Goal: Task Accomplishment & Management: Manage account settings

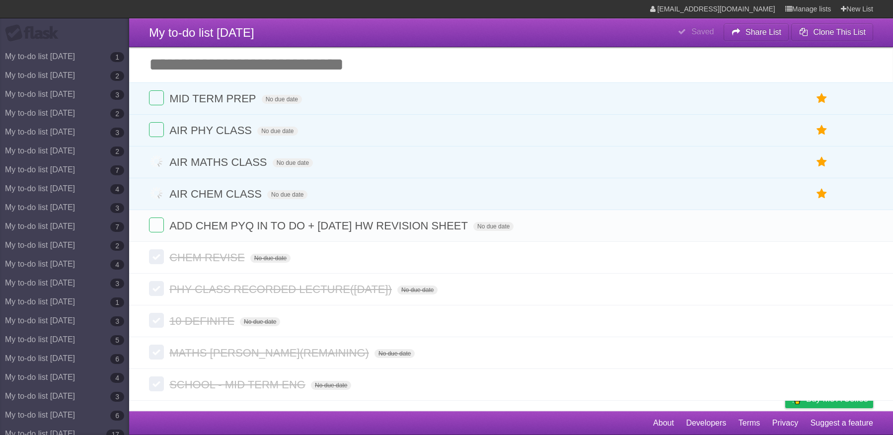
click at [158, 124] on label at bounding box center [156, 129] width 15 height 15
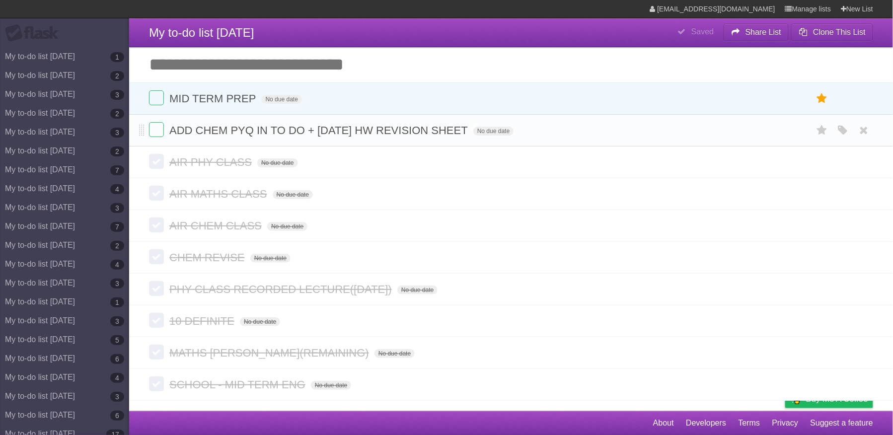
click at [372, 129] on span "ADD CHEM PYQ IN TO DO + [DATE] HW REVISION SHEET" at bounding box center [319, 130] width 301 height 12
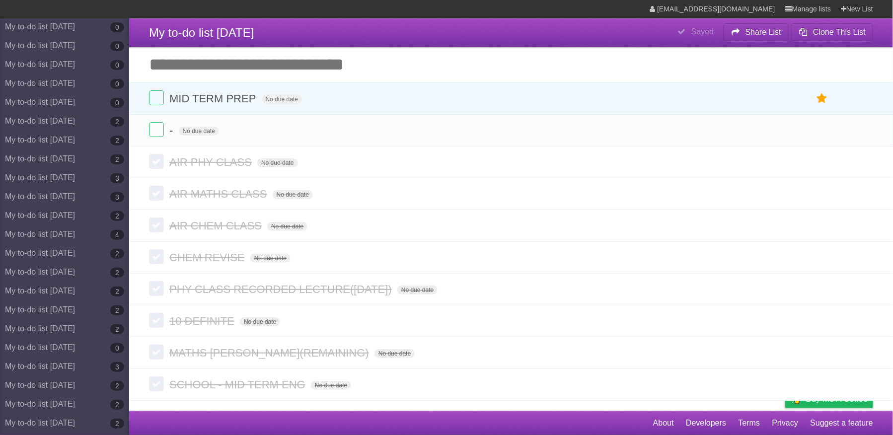
scroll to position [4856, 0]
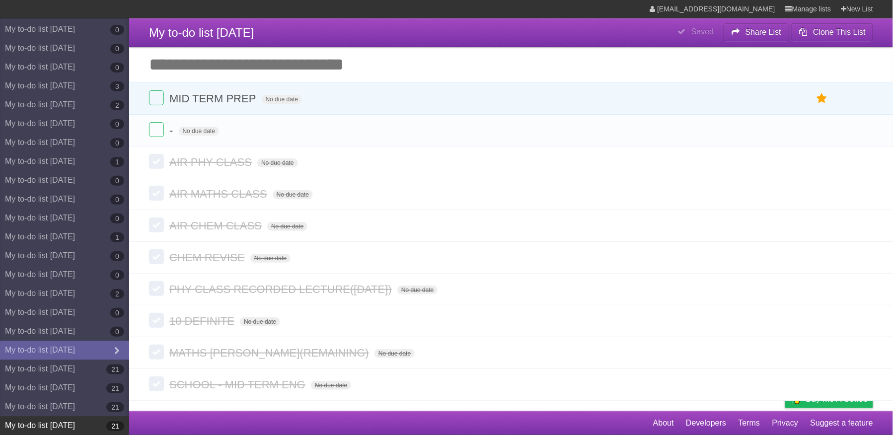
click at [83, 426] on link "My to-do list [DATE] 21" at bounding box center [64, 425] width 129 height 19
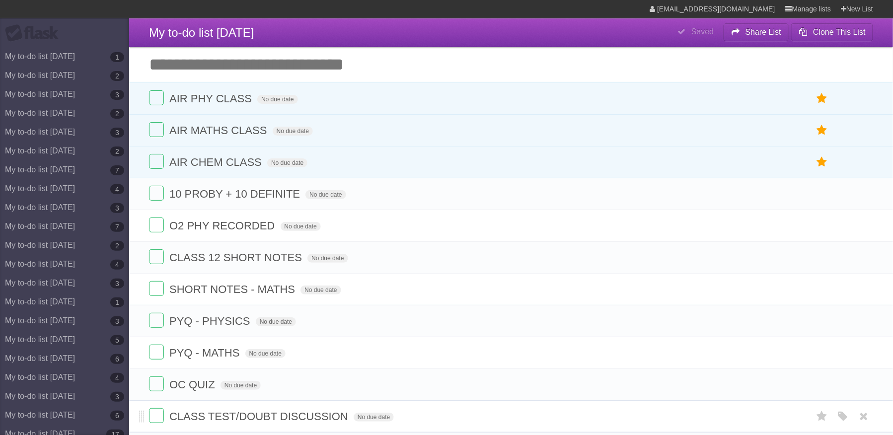
click at [230, 423] on span "CLASS TEST/DOUBT DISCUSSION" at bounding box center [259, 416] width 181 height 12
type input "**********"
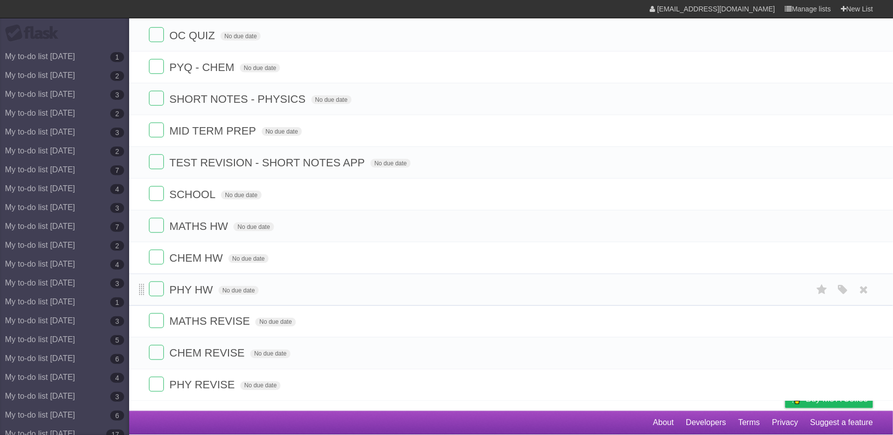
scroll to position [338, 0]
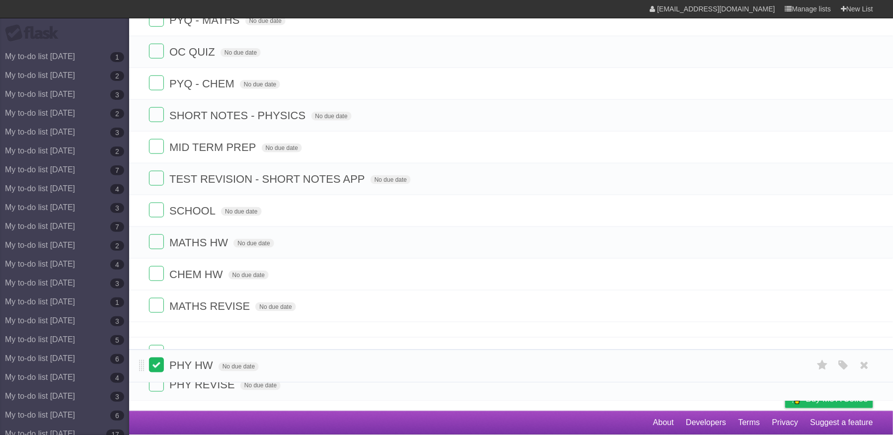
drag, startPoint x: 143, startPoint y: 283, endPoint x: 149, endPoint y: 361, distance: 78.2
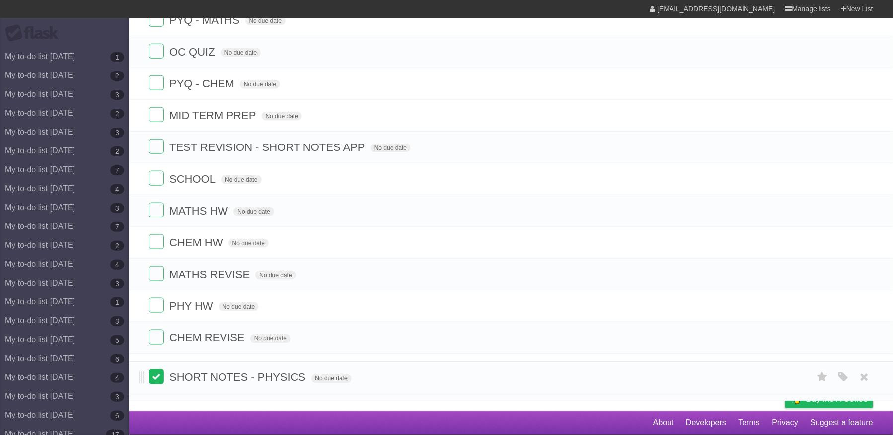
drag, startPoint x: 146, startPoint y: 221, endPoint x: 159, endPoint y: 368, distance: 148.2
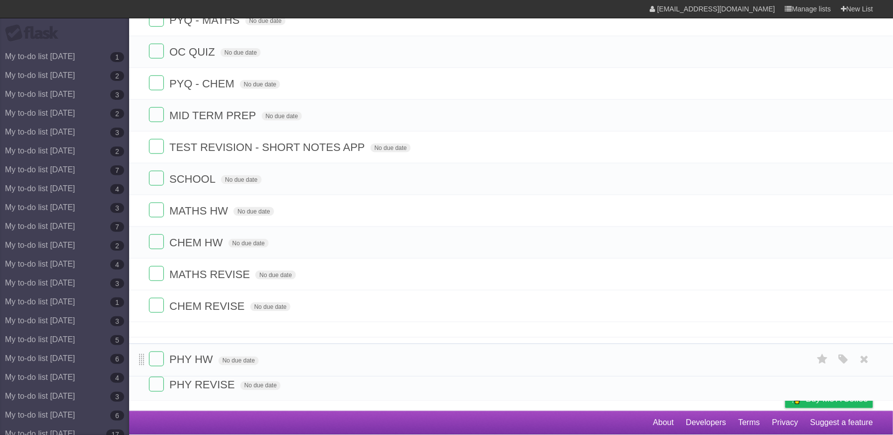
drag, startPoint x: 140, startPoint y: 316, endPoint x: 143, endPoint y: 352, distance: 36.4
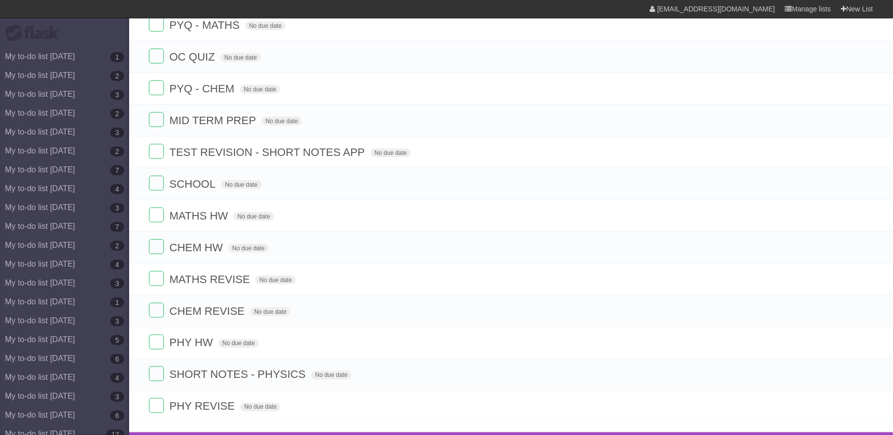
scroll to position [295, 0]
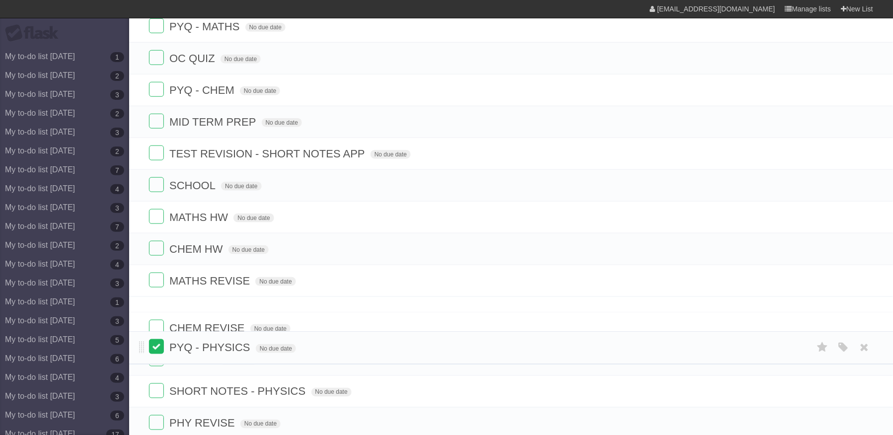
drag, startPoint x: 139, startPoint y: 30, endPoint x: 154, endPoint y: 344, distance: 313.8
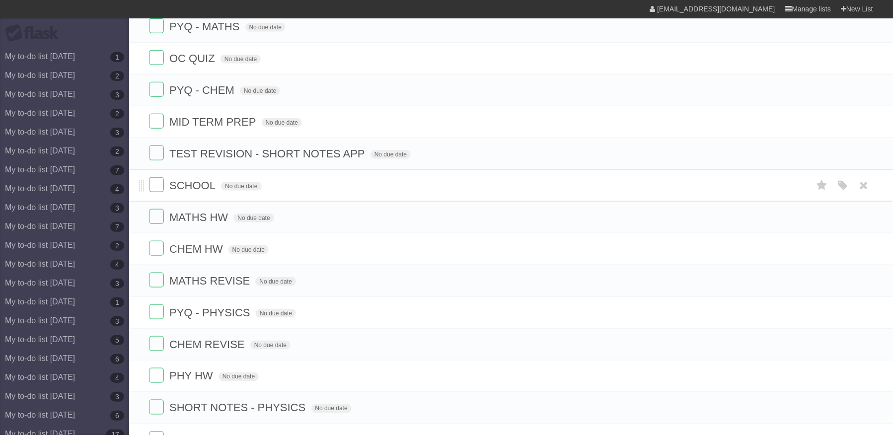
click at [467, 194] on form "SCHOOL No due date White Red Blue Green Purple Orange" at bounding box center [511, 185] width 724 height 16
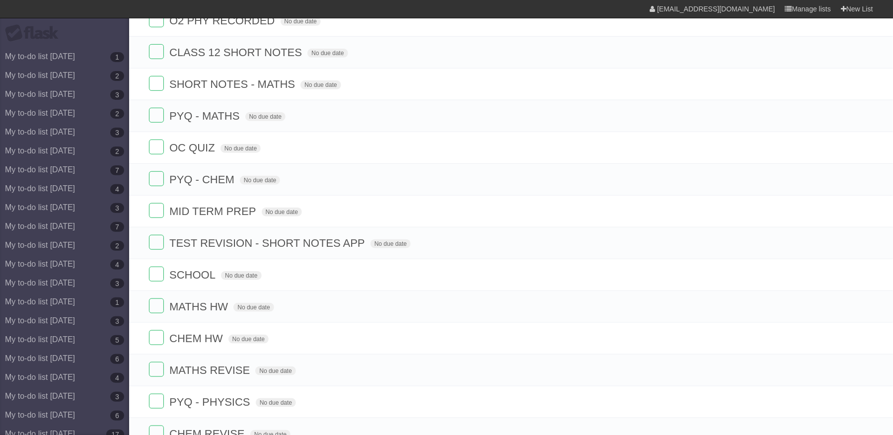
scroll to position [189, 0]
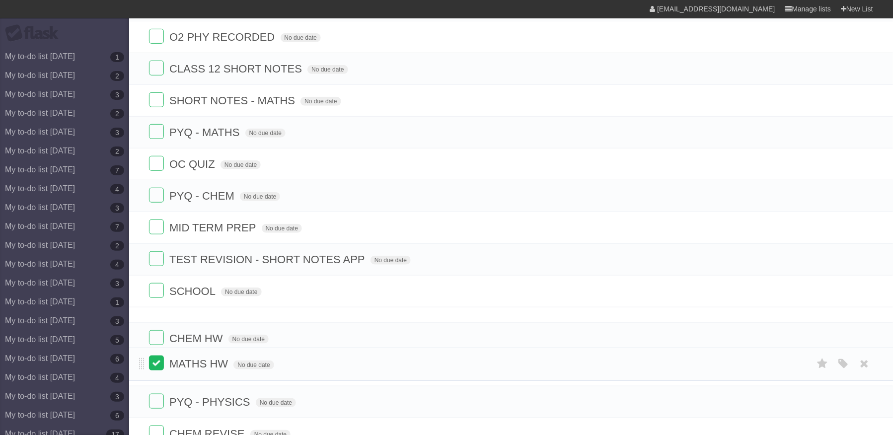
drag, startPoint x: 142, startPoint y: 335, endPoint x: 150, endPoint y: 362, distance: 28.6
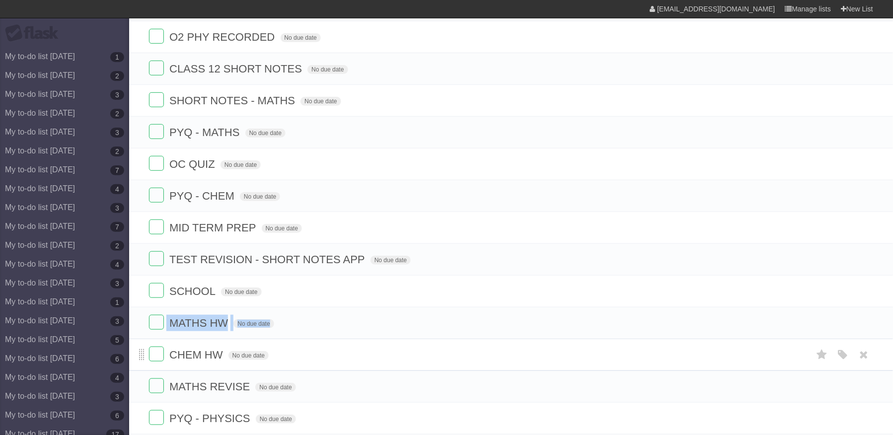
drag, startPoint x: 139, startPoint y: 332, endPoint x: 144, endPoint y: 368, distance: 36.1
click at [144, 368] on ul "10 PROBY + 10 DEFINITE No due date White Red Blue Green Purple Orange O2 PHY RE…" at bounding box center [511, 275] width 764 height 573
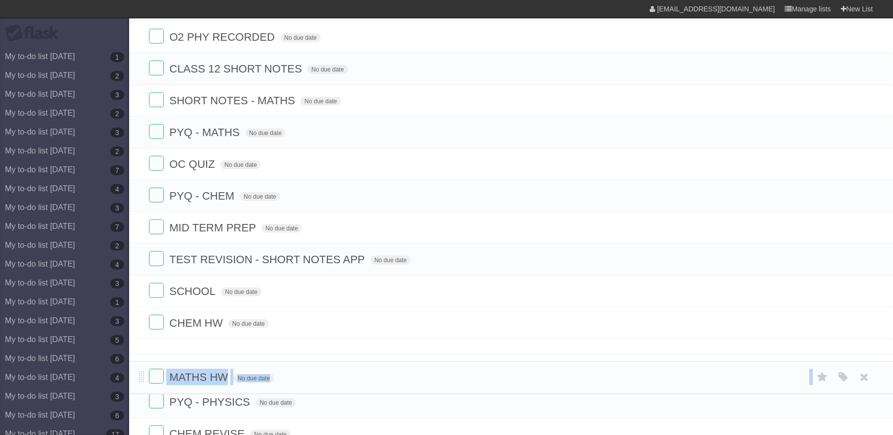
drag, startPoint x: 143, startPoint y: 336, endPoint x: 148, endPoint y: 377, distance: 41.0
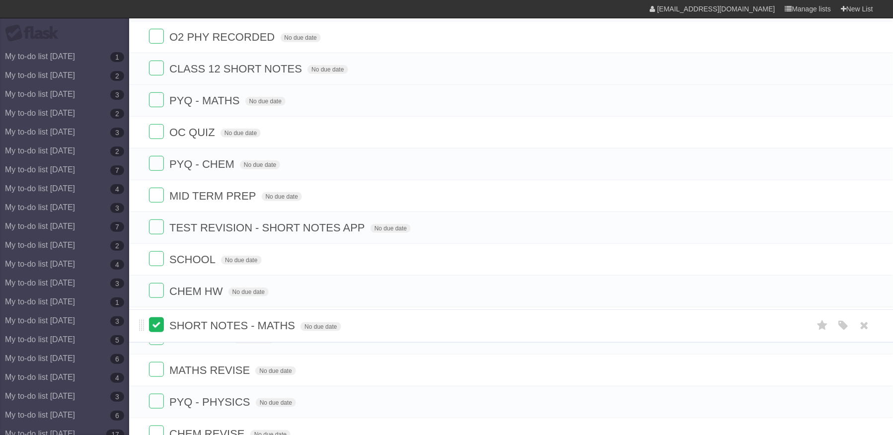
drag, startPoint x: 141, startPoint y: 106, endPoint x: 149, endPoint y: 325, distance: 219.2
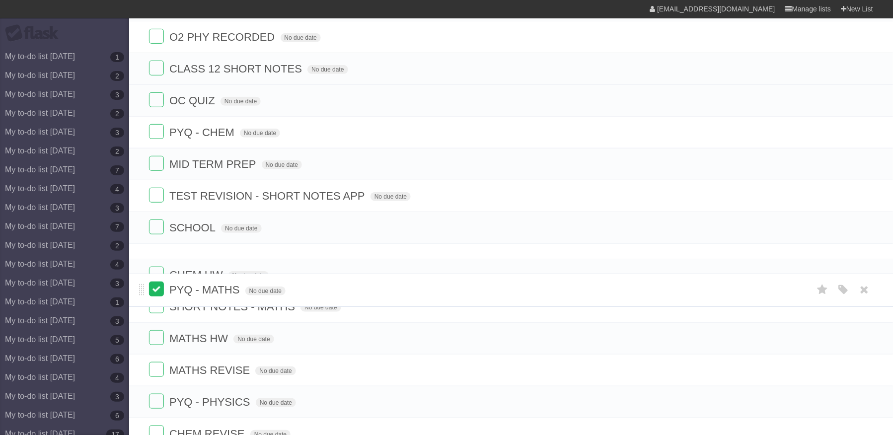
drag, startPoint x: 139, startPoint y: 126, endPoint x: 153, endPoint y: 287, distance: 162.1
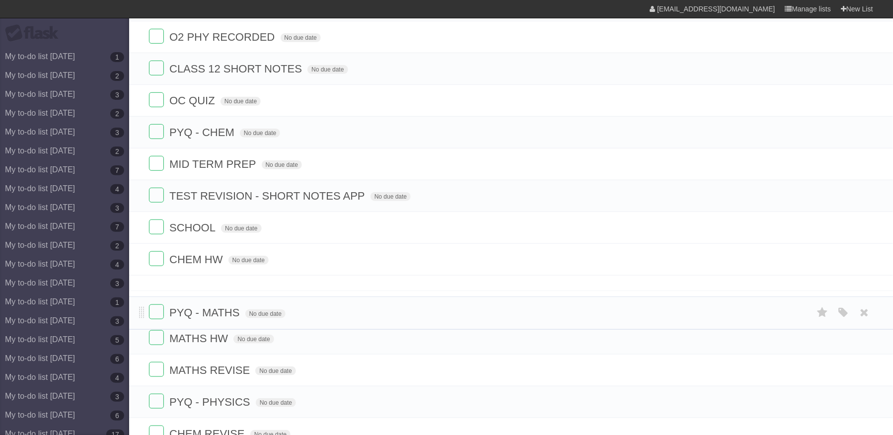
drag, startPoint x: 140, startPoint y: 270, endPoint x: 148, endPoint y: 312, distance: 42.6
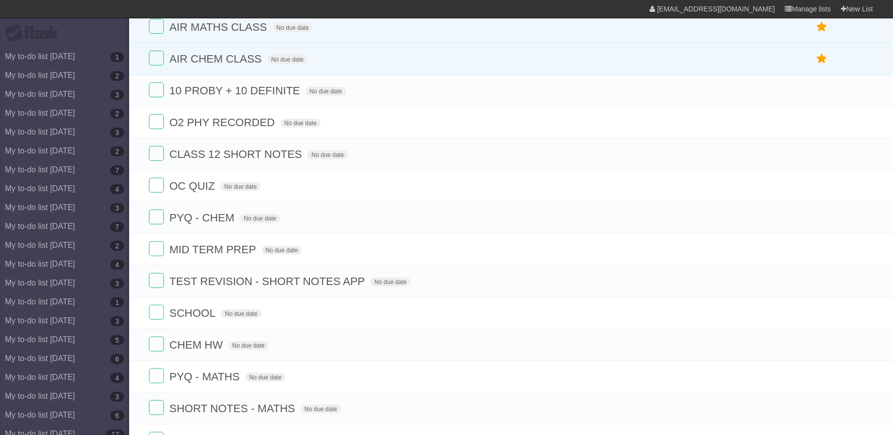
scroll to position [90, 0]
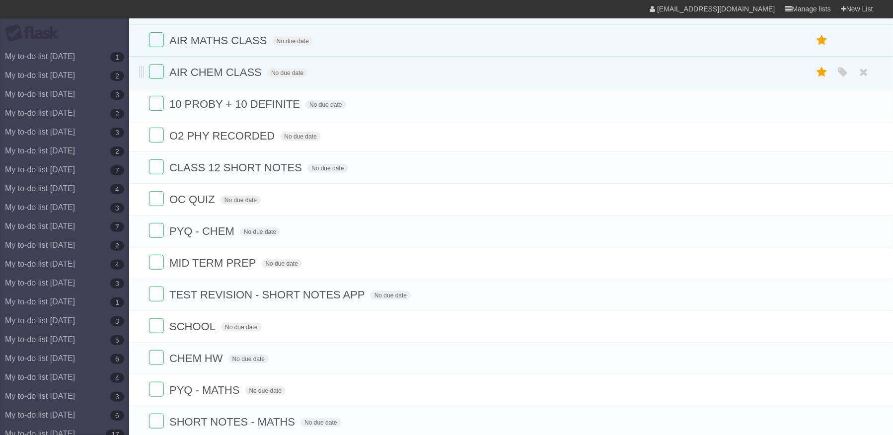
click at [513, 68] on form "AIR CHEM CLASS No due date White Red Blue Green Purple Orange" at bounding box center [511, 72] width 724 height 16
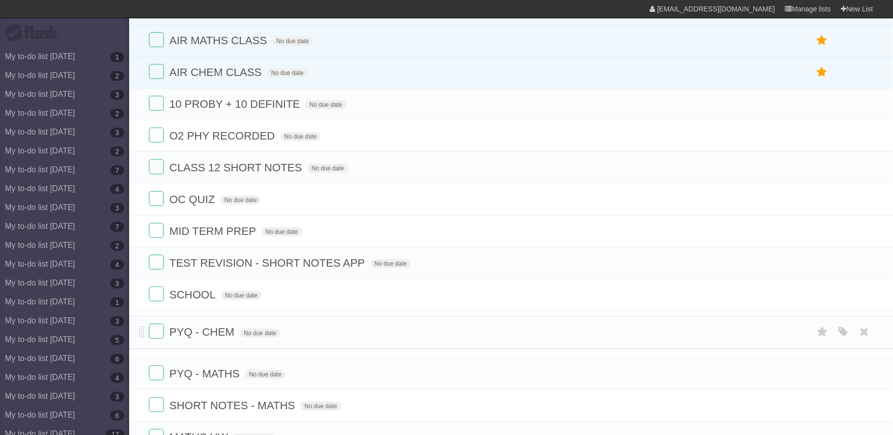
drag, startPoint x: 143, startPoint y: 236, endPoint x: 148, endPoint y: 330, distance: 93.5
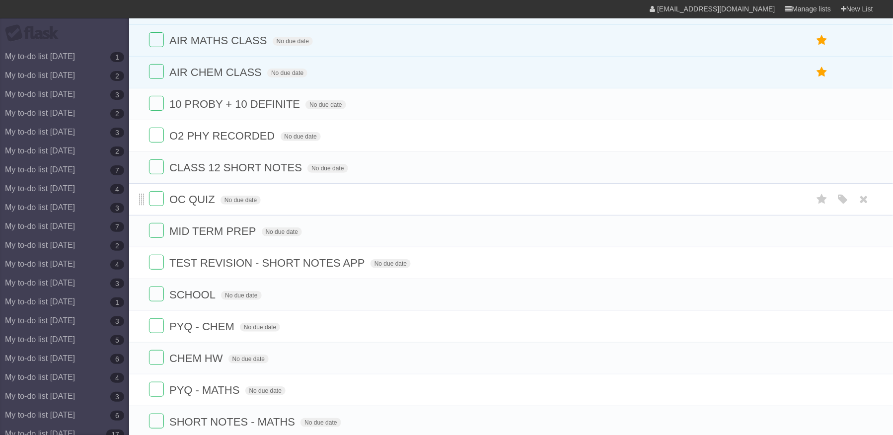
click at [141, 206] on span at bounding box center [141, 200] width 5 height 12
click at [265, 171] on span "CLASS 12 SHORT NOTES" at bounding box center [236, 167] width 135 height 12
type input "**********"
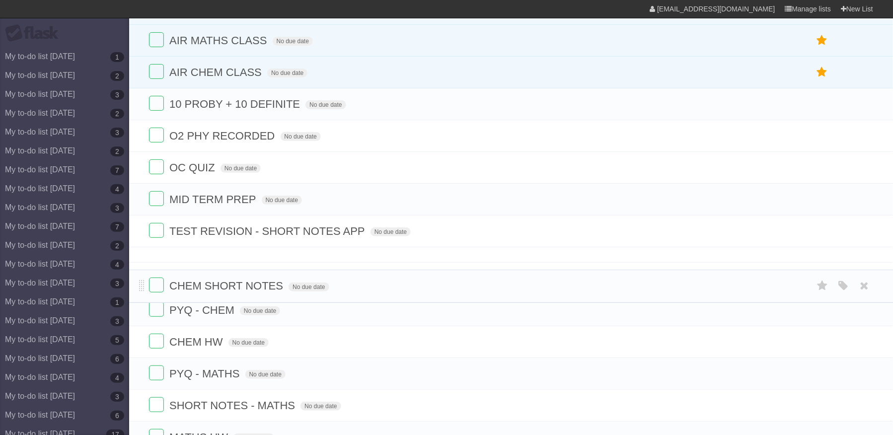
drag, startPoint x: 141, startPoint y: 173, endPoint x: 145, endPoint y: 285, distance: 112.4
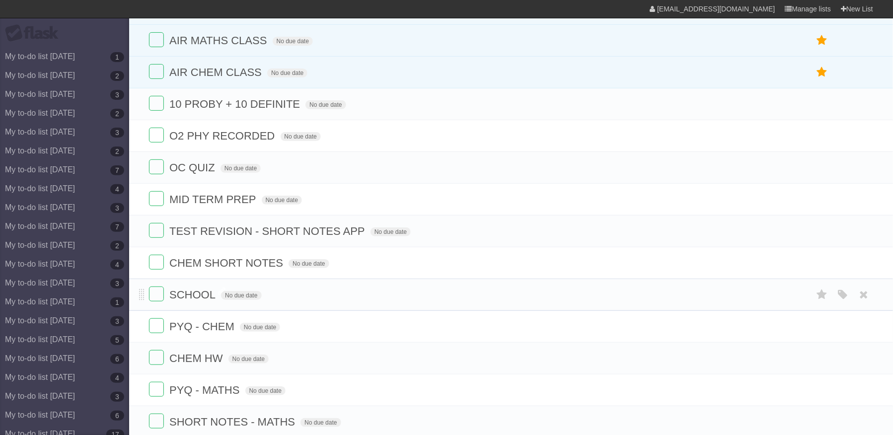
click at [194, 300] on span "SCHOOL" at bounding box center [193, 295] width 49 height 12
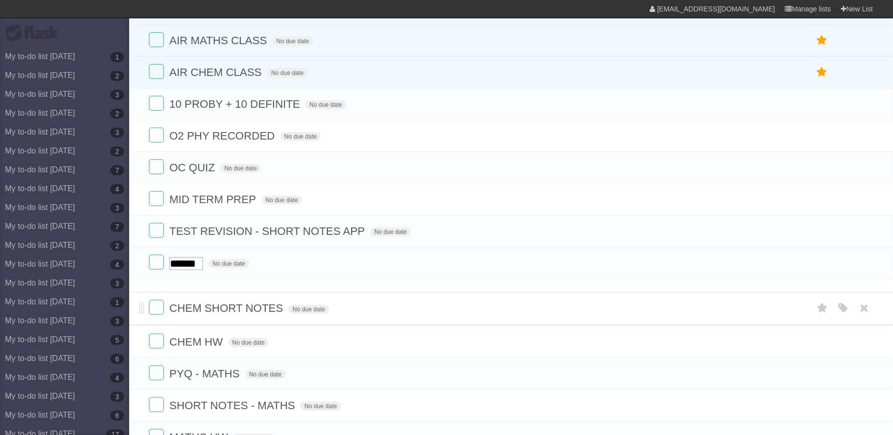
drag, startPoint x: 143, startPoint y: 273, endPoint x: 145, endPoint y: 311, distance: 37.3
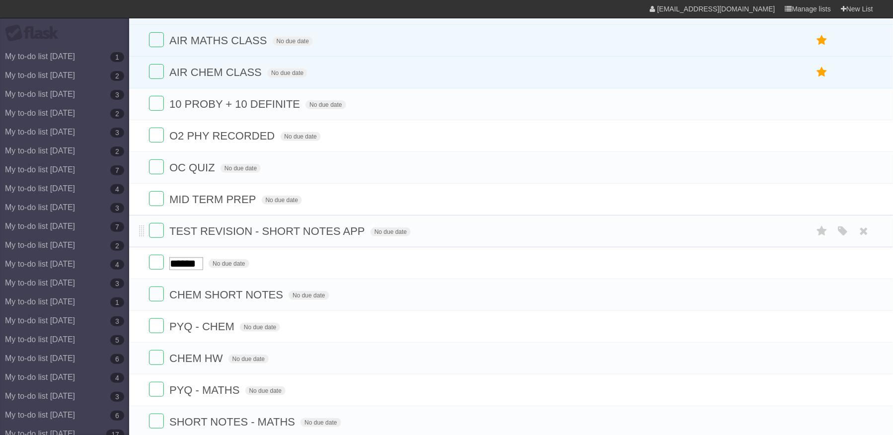
click at [265, 233] on span "TEST REVISION - SHORT NOTES APP" at bounding box center [268, 231] width 198 height 12
type input "**********"
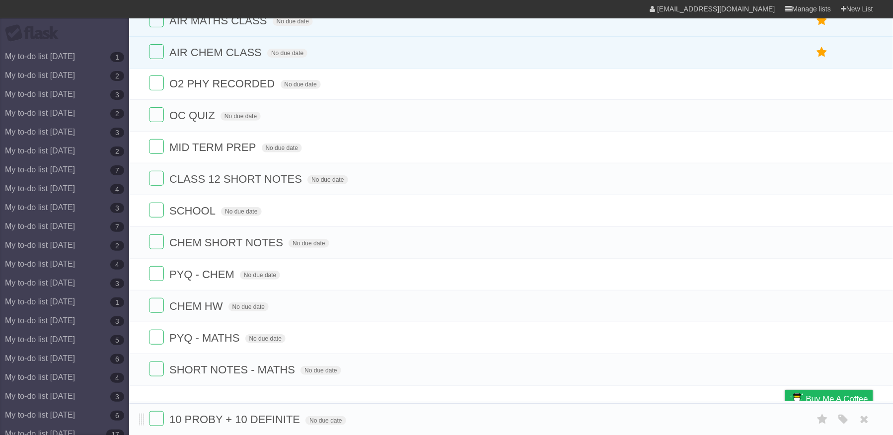
drag, startPoint x: 141, startPoint y: 104, endPoint x: 175, endPoint y: 418, distance: 315.8
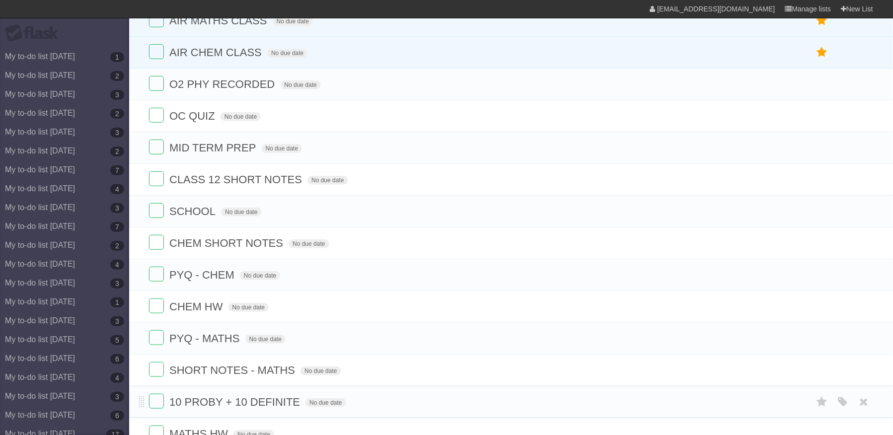
scroll to position [120, 0]
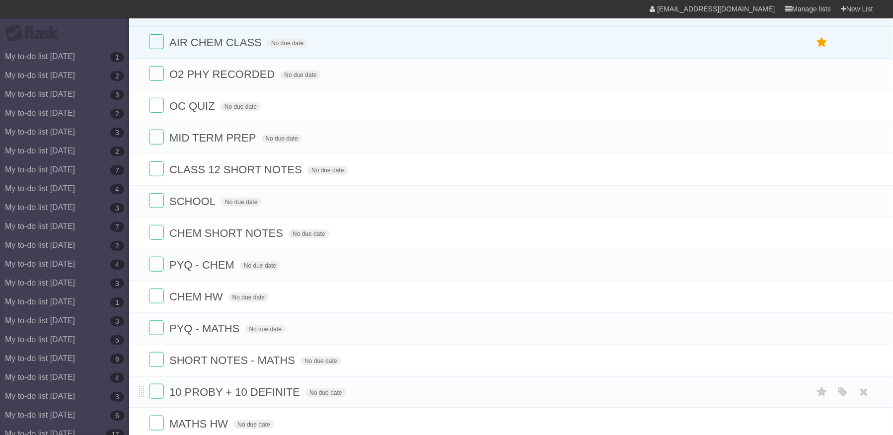
click at [175, 408] on li "10 PROBY + 10 DEFINITE No due date White Red Blue Green Purple Orange" at bounding box center [511, 392] width 764 height 32
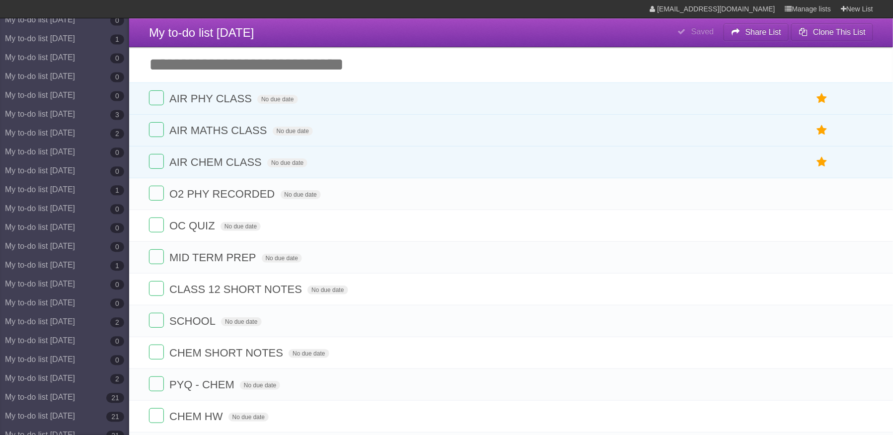
scroll to position [4856, 0]
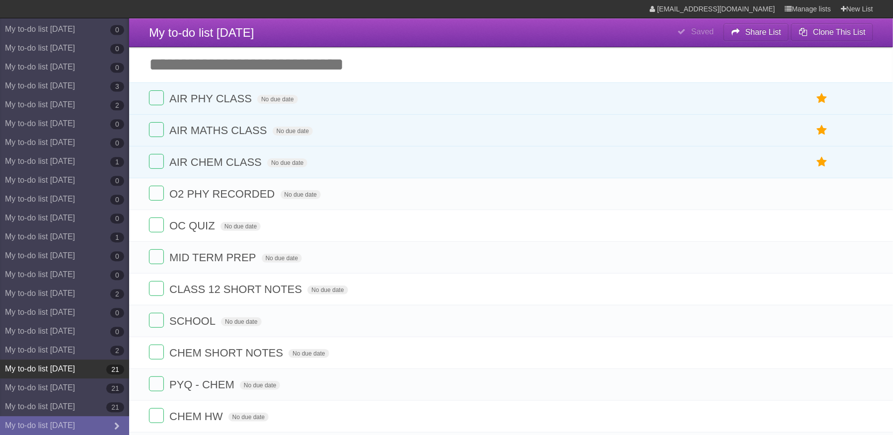
click at [106, 366] on b "21" at bounding box center [115, 370] width 18 height 10
click at [272, 173] on li "AIR CHEM CLASS No due date White Red Blue Green Purple Orange" at bounding box center [511, 162] width 764 height 32
click at [80, 366] on link "My to-do list [DATE] 21" at bounding box center [64, 369] width 129 height 19
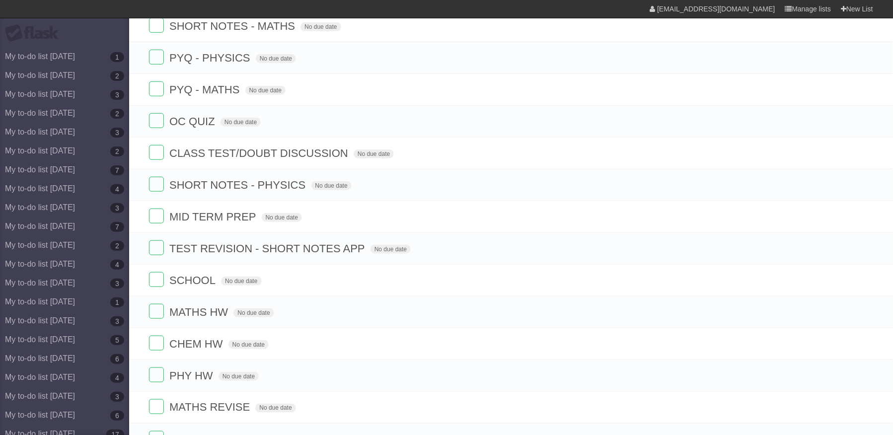
scroll to position [327, 0]
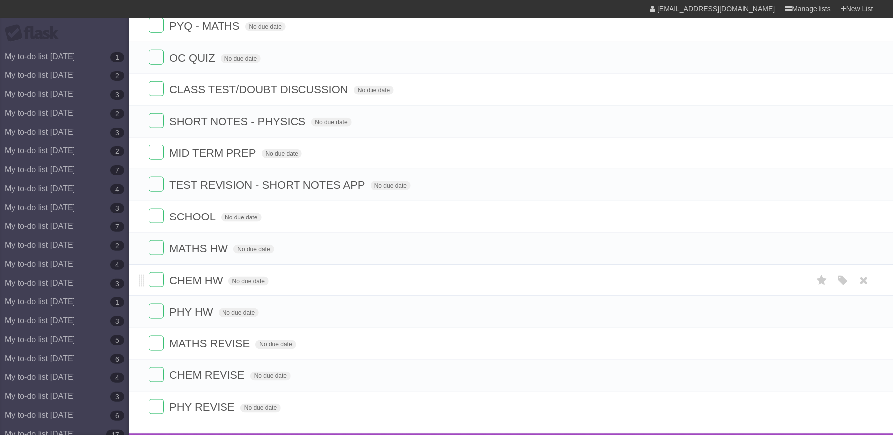
click at [213, 287] on span "CHEM HW" at bounding box center [197, 280] width 56 height 12
type input "**********"
click at [247, 350] on span "MATHS REVISE" at bounding box center [210, 344] width 83 height 12
type input "**********"
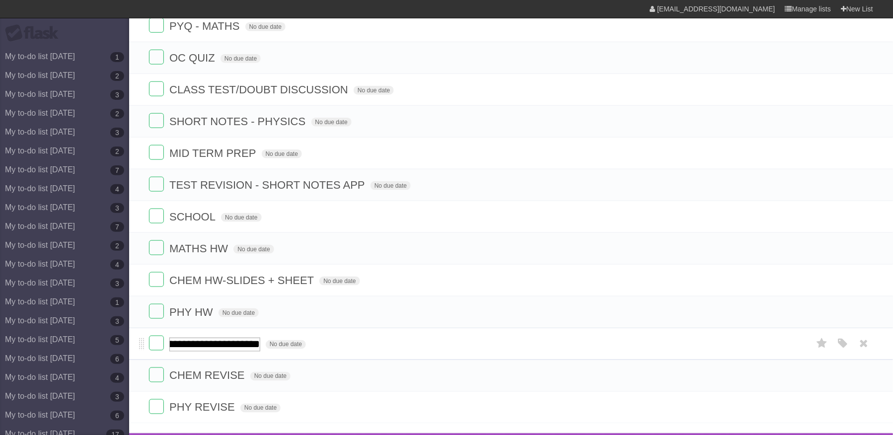
scroll to position [0, 62]
click at [293, 128] on span "SHORT NOTES - PHYSICS" at bounding box center [238, 121] width 139 height 12
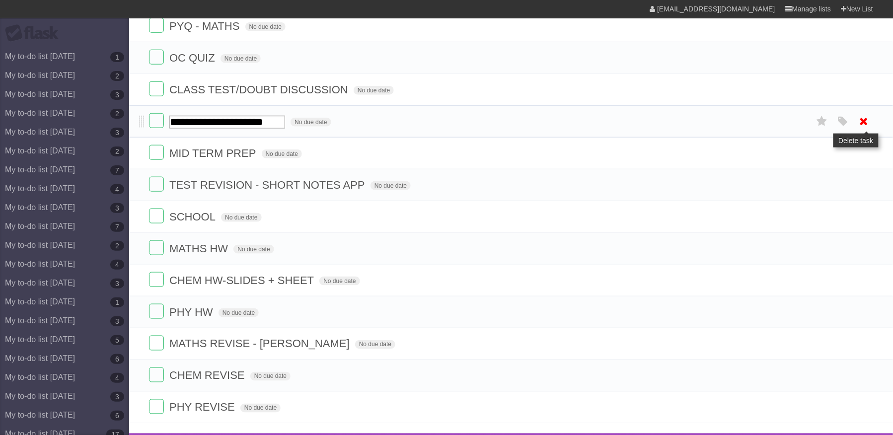
click at [863, 130] on icon at bounding box center [865, 121] width 14 height 16
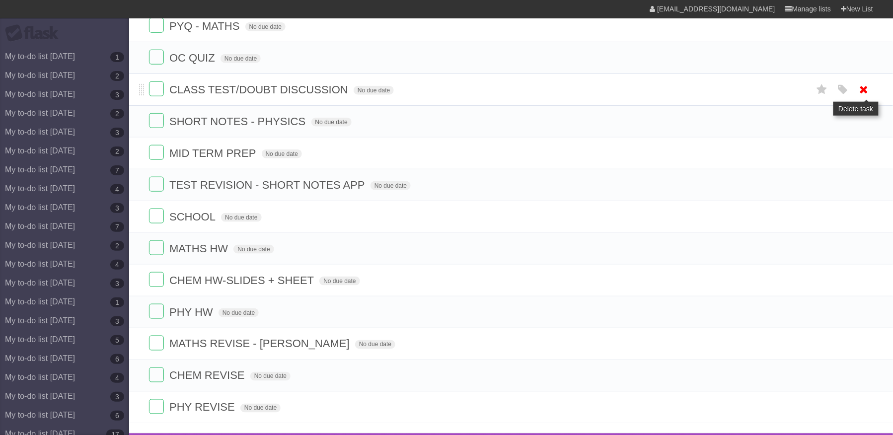
click at [867, 98] on icon at bounding box center [865, 89] width 14 height 16
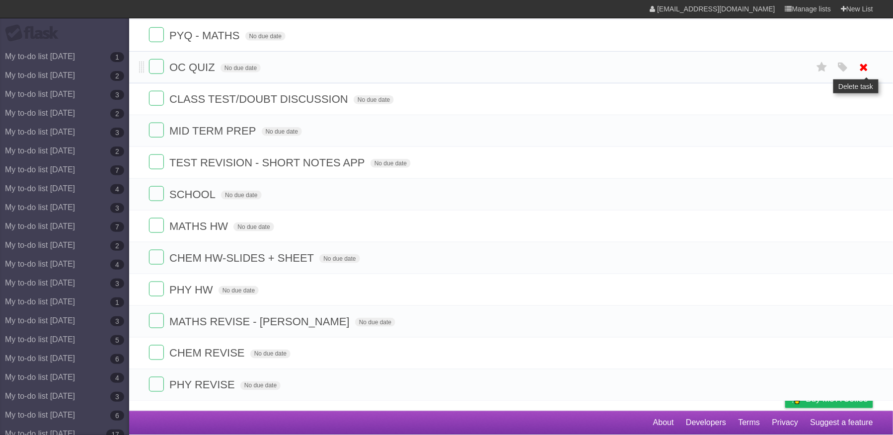
click at [864, 66] on icon at bounding box center [865, 67] width 14 height 16
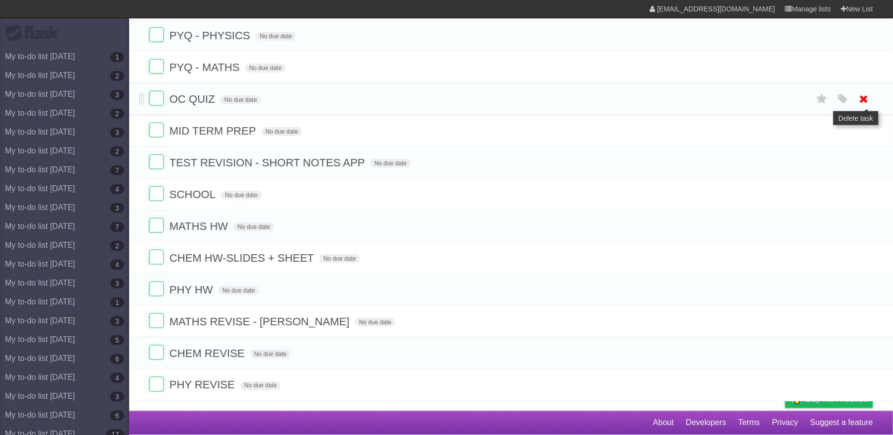
scroll to position [305, 0]
click at [862, 59] on icon at bounding box center [865, 67] width 14 height 16
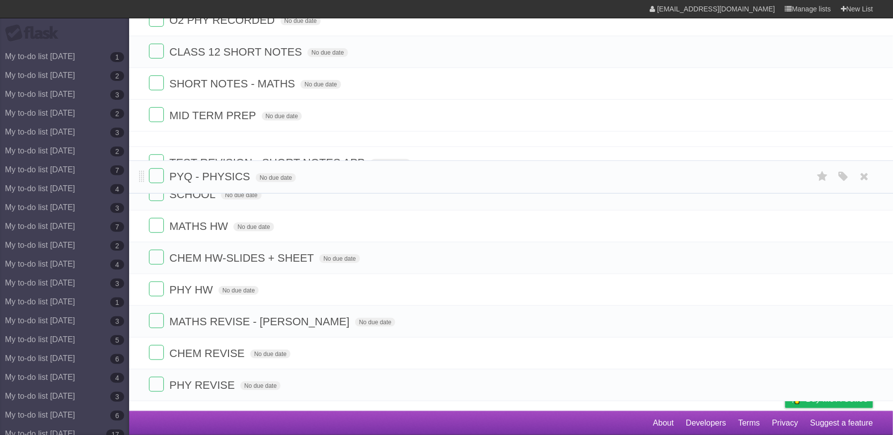
scroll to position [207, 0]
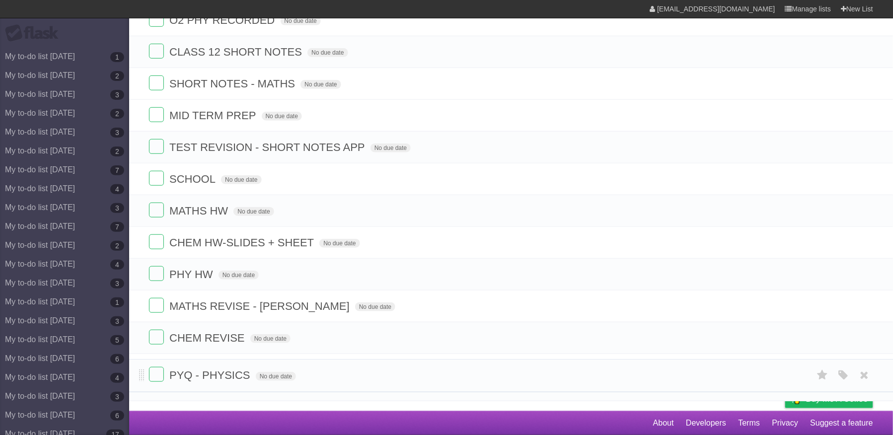
drag, startPoint x: 142, startPoint y: 88, endPoint x: 163, endPoint y: 372, distance: 284.0
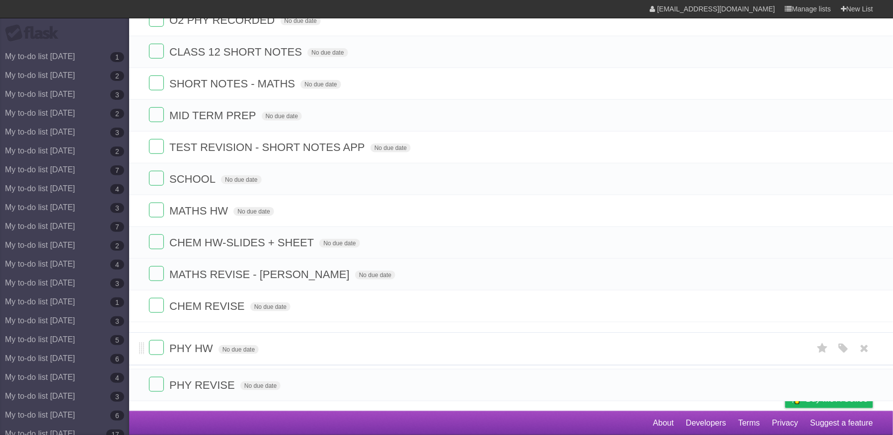
drag, startPoint x: 144, startPoint y: 283, endPoint x: 148, endPoint y: 345, distance: 61.7
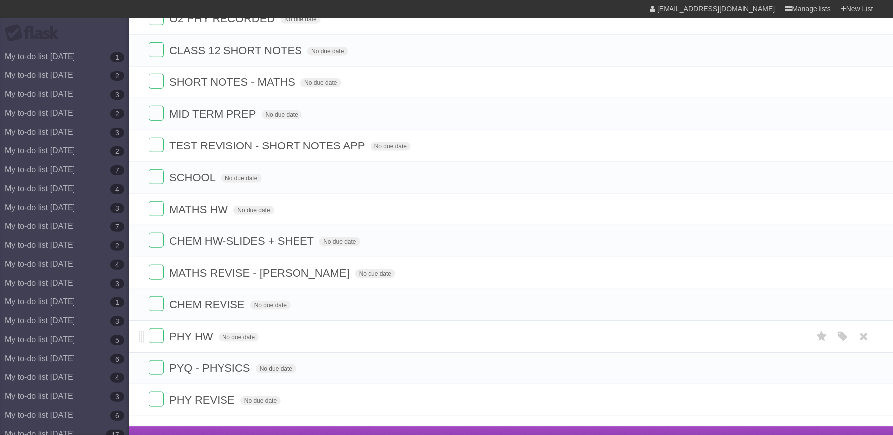
click at [213, 343] on span "PHY HW" at bounding box center [192, 336] width 46 height 12
type input "*"
click at [861, 345] on icon at bounding box center [865, 336] width 14 height 16
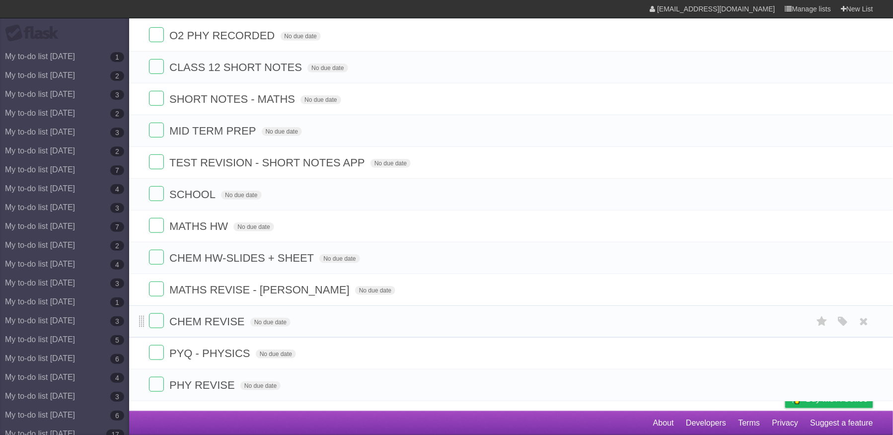
scroll to position [174, 0]
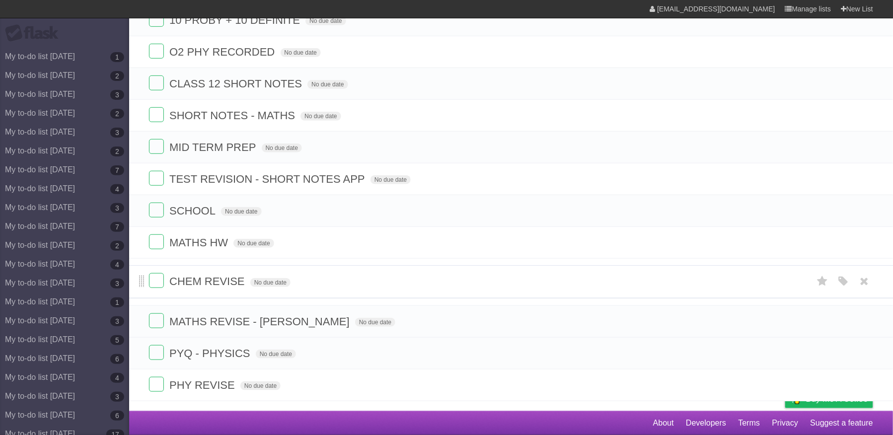
drag, startPoint x: 143, startPoint y: 322, endPoint x: 140, endPoint y: 285, distance: 37.4
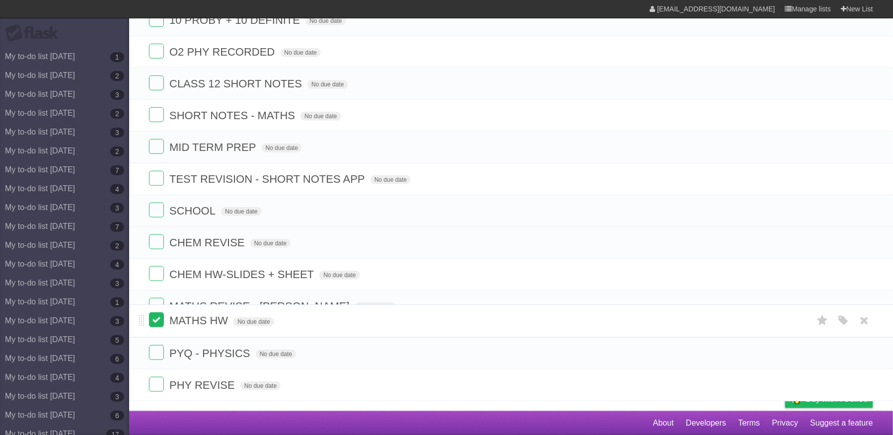
drag, startPoint x: 143, startPoint y: 251, endPoint x: 158, endPoint y: 316, distance: 66.3
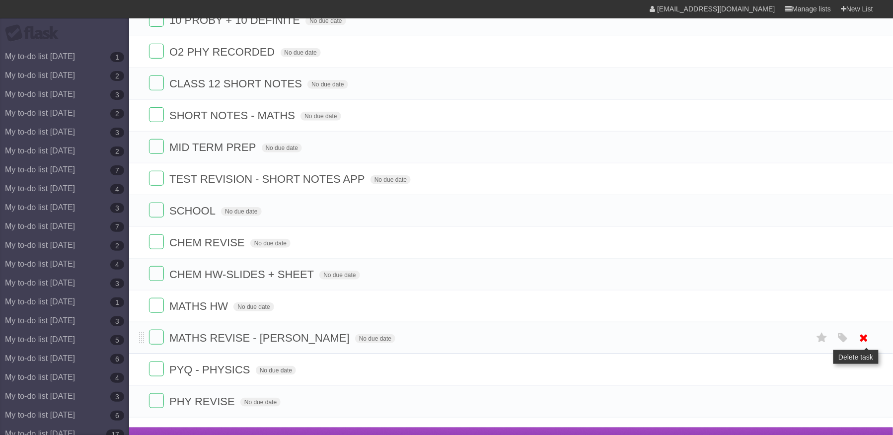
click at [863, 346] on icon at bounding box center [865, 338] width 14 height 16
click at [227, 313] on span "MATHS HW" at bounding box center [199, 306] width 61 height 12
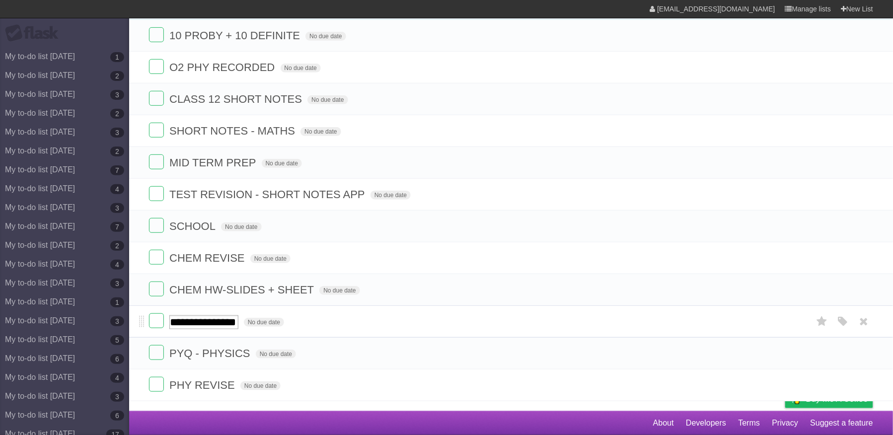
scroll to position [0, 25]
type input "**********"
click at [860, 221] on icon at bounding box center [865, 226] width 14 height 16
click at [863, 192] on icon at bounding box center [865, 194] width 14 height 16
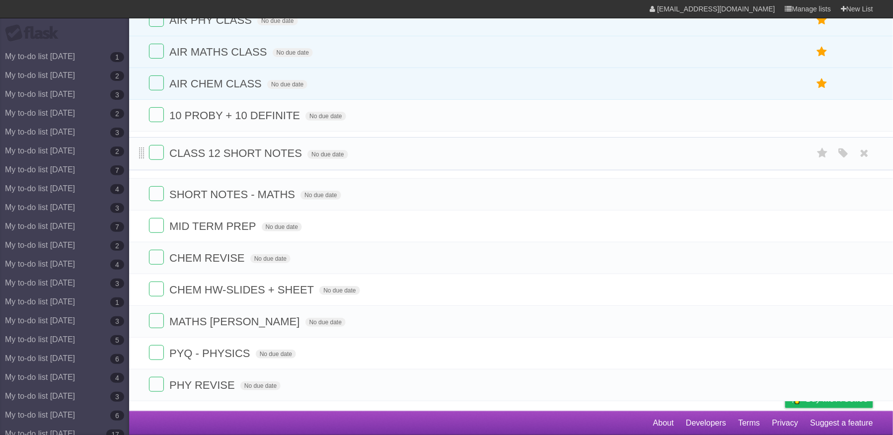
scroll to position [76, 0]
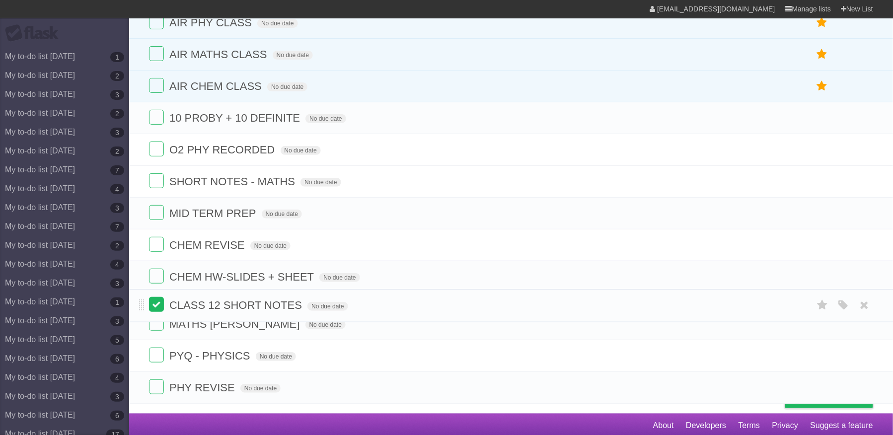
drag, startPoint x: 142, startPoint y: 155, endPoint x: 160, endPoint y: 305, distance: 150.7
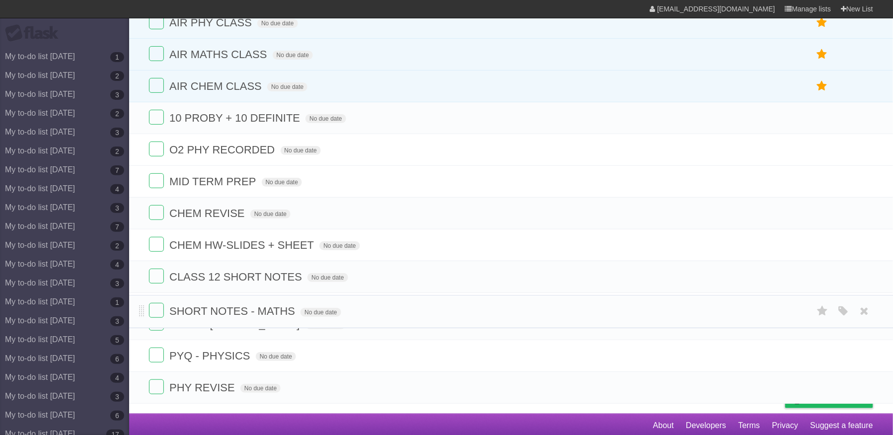
drag, startPoint x: 139, startPoint y: 183, endPoint x: 167, endPoint y: 307, distance: 126.8
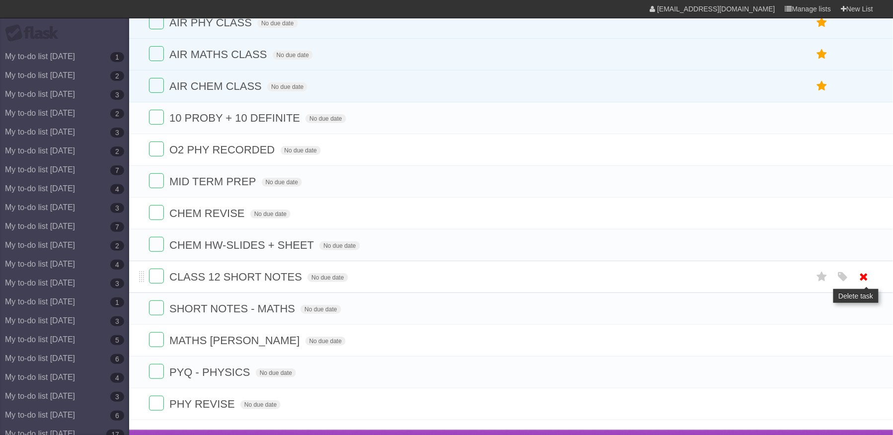
click at [863, 283] on icon at bounding box center [865, 277] width 14 height 16
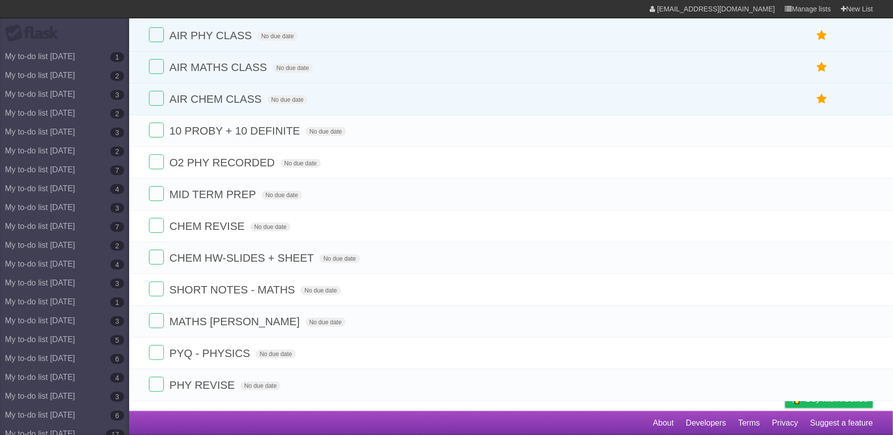
scroll to position [75, 0]
click at [223, 125] on span "10 PROBY + 10 DEFINITE" at bounding box center [235, 131] width 133 height 12
click at [237, 125] on input "**********" at bounding box center [229, 131] width 121 height 13
type input "**********"
click at [228, 125] on span "10 DEFINITE" at bounding box center [203, 131] width 68 height 12
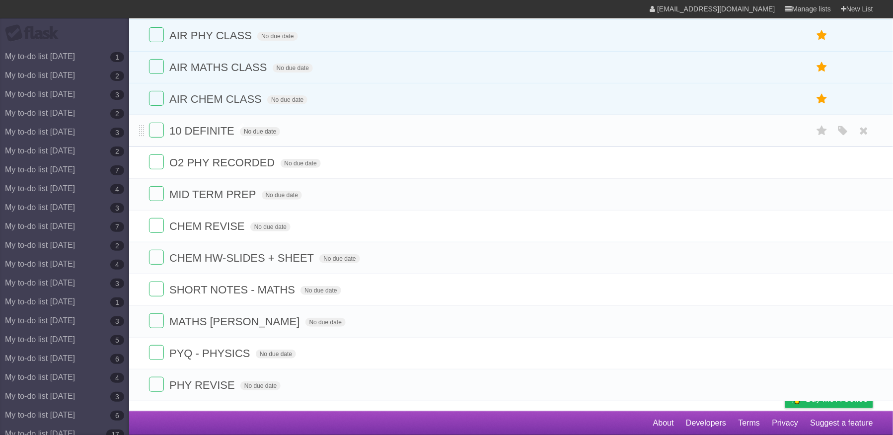
click at [228, 125] on span "10 DEFINITE" at bounding box center [203, 131] width 68 height 12
type input "********"
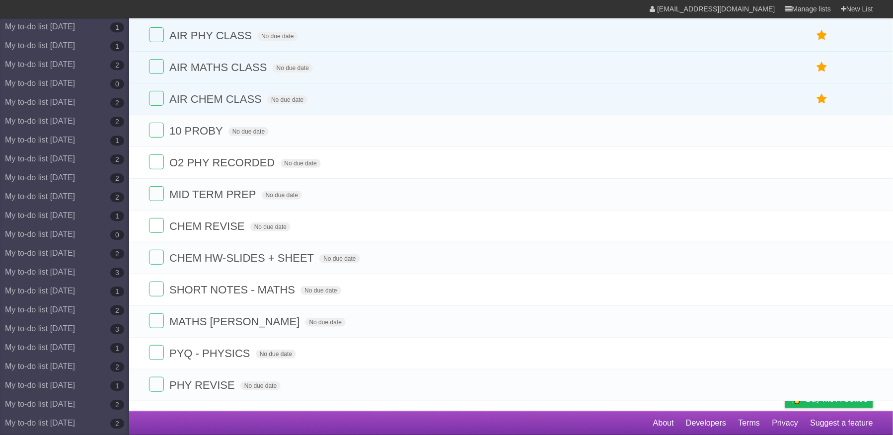
scroll to position [4856, 0]
click at [92, 354] on link "My to-do list [DATE] 2" at bounding box center [64, 350] width 129 height 19
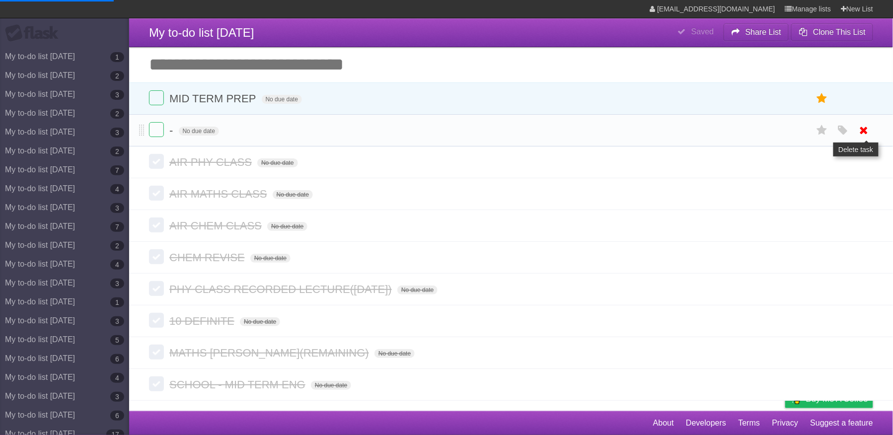
click at [861, 130] on icon at bounding box center [865, 130] width 14 height 16
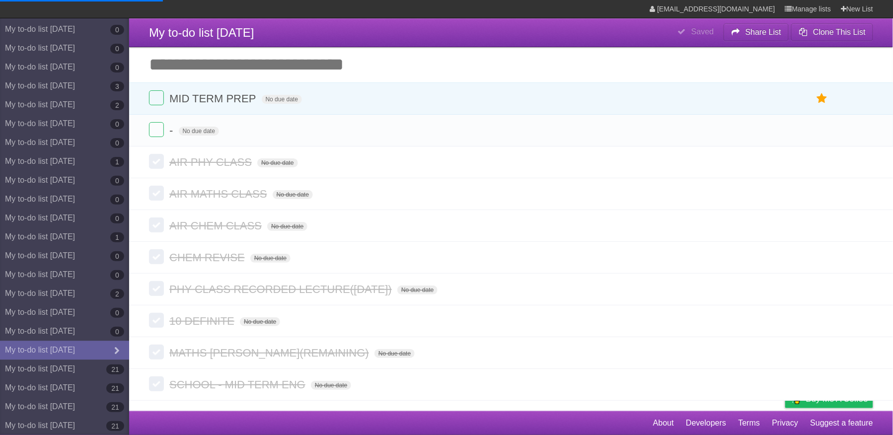
scroll to position [4856, 0]
click at [92, 373] on link "My to-do list [DATE] 21" at bounding box center [64, 369] width 129 height 19
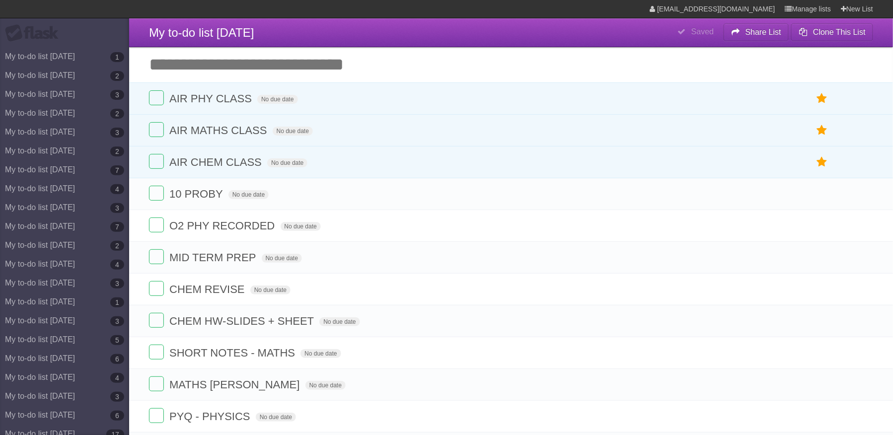
click at [360, 60] on input "Add another task" at bounding box center [511, 64] width 764 height 35
click at [189, 199] on span "10 PROBY" at bounding box center [197, 194] width 56 height 12
type input "********"
click at [254, 65] on input "Add another task" at bounding box center [511, 64] width 764 height 35
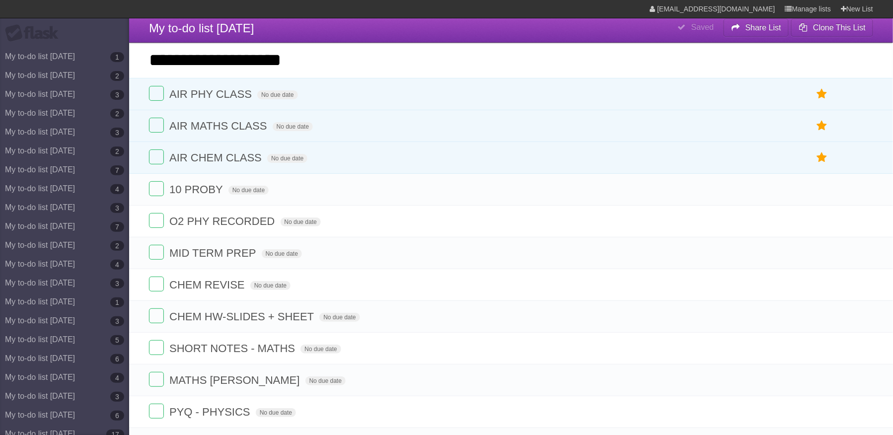
scroll to position [6, 0]
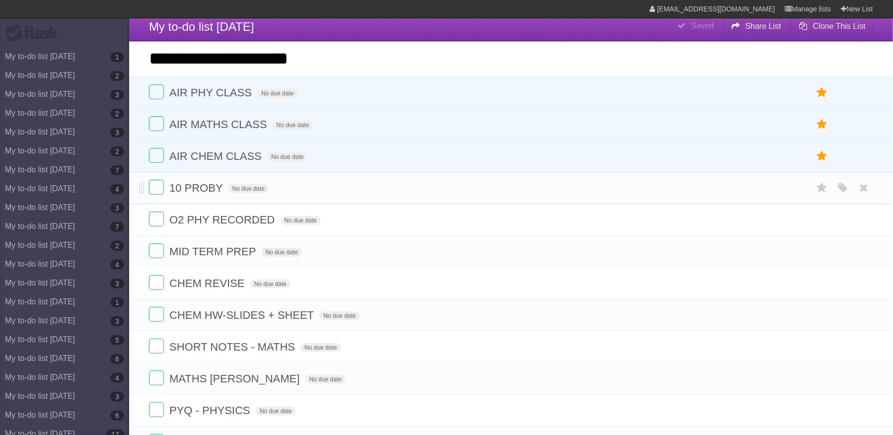
type input "**********"
click input "*********" at bounding box center [0, 0] width 0 height 0
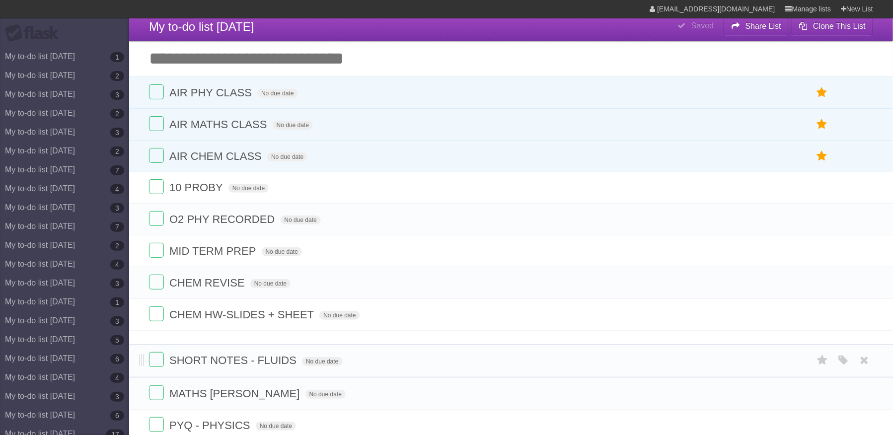
drag, startPoint x: 144, startPoint y: 195, endPoint x: 147, endPoint y: 364, distance: 169.0
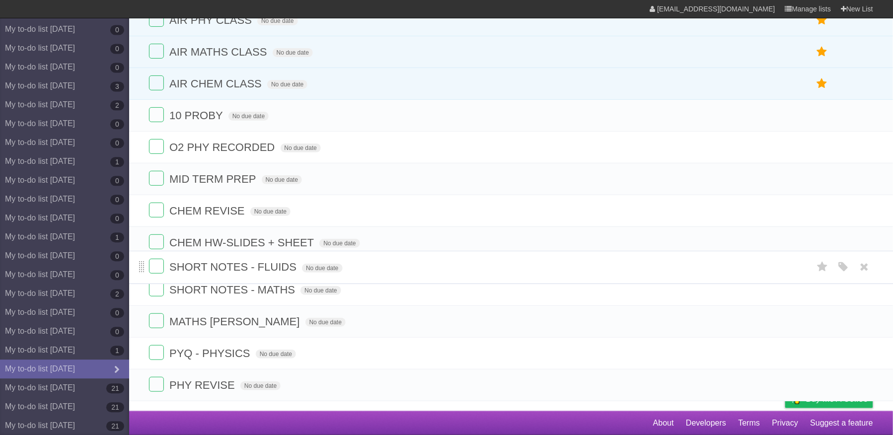
scroll to position [76, 0]
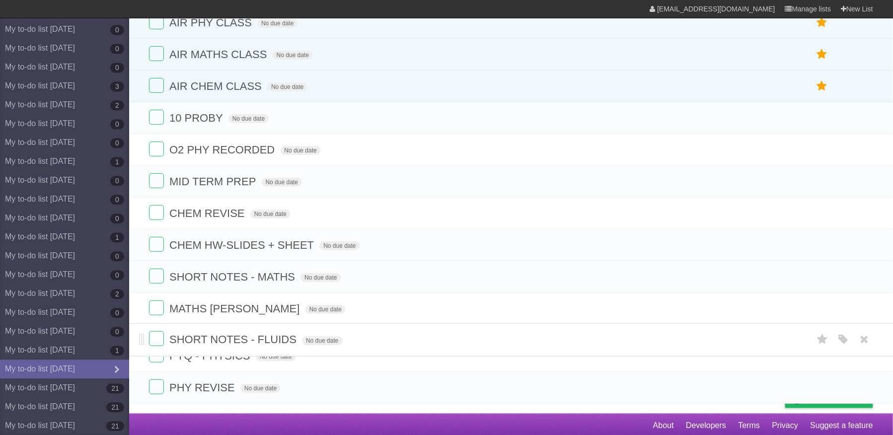
drag, startPoint x: 142, startPoint y: 259, endPoint x: 154, endPoint y: 341, distance: 82.4
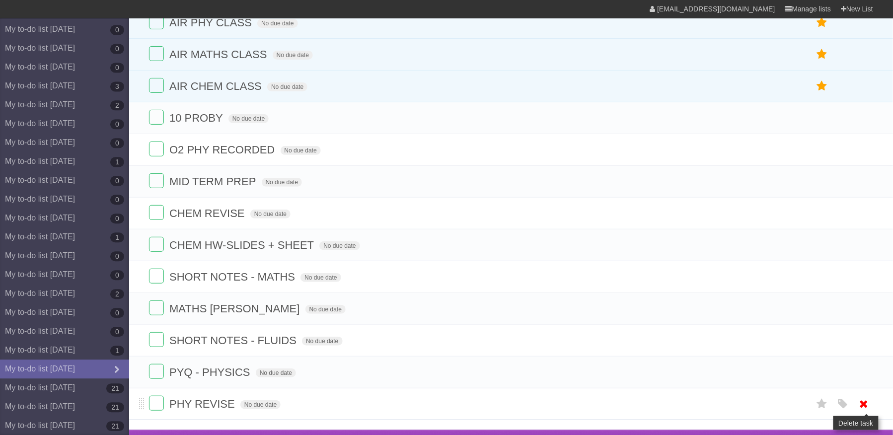
click at [864, 412] on icon at bounding box center [865, 404] width 14 height 16
